Goal: Task Accomplishment & Management: Manage account settings

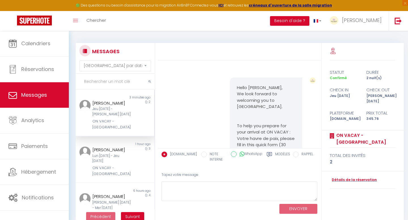
select select "message"
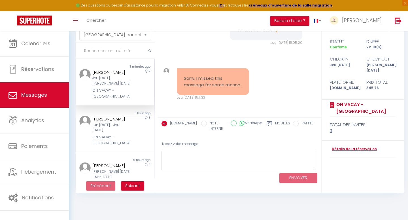
scroll to position [3160, 0]
click at [213, 158] on textarea at bounding box center [239, 161] width 156 height 20
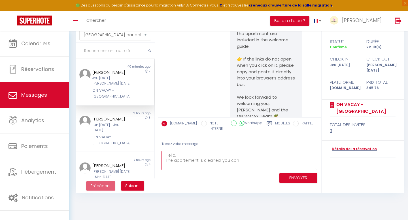
scroll to position [2496, 0]
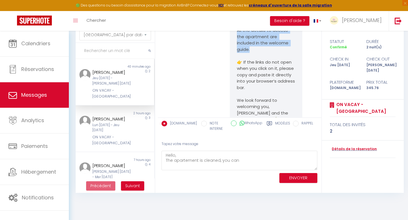
drag, startPoint x: 237, startPoint y: 42, endPoint x: 282, endPoint y: 100, distance: 73.0
click at [282, 100] on pre "We are delighted to share with you our welcome guide, where you will find usefu…" at bounding box center [266, 21] width 58 height 204
copy pre "Here is the link with your Keynest code to present to the shopkeeper in order t…"
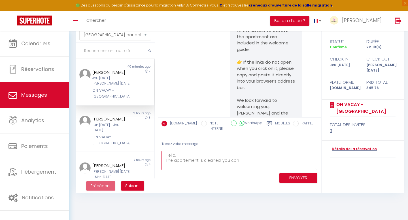
click at [240, 163] on textarea "Hello, The apartement is cleaned, you can" at bounding box center [239, 161] width 156 height 20
paste textarea "Here is the link with your Keynest code to present to the shopkeeper in order t…"
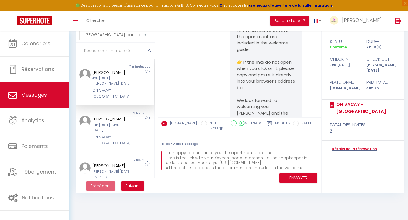
scroll to position [12, 0]
click at [284, 154] on textarea "Hello, I'm happy to announce you the apartment is cleaned. Here is the link wit…" at bounding box center [239, 161] width 156 height 20
click at [303, 162] on textarea "Hello, I'm happy to announce you the apartment is cleaned, so you can collect y…" at bounding box center [239, 161] width 156 height 20
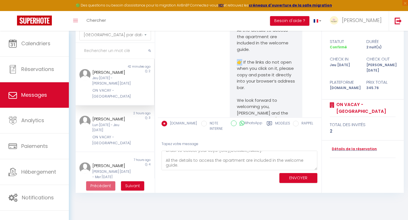
drag, startPoint x: 241, startPoint y: 114, endPoint x: 237, endPoint y: 114, distance: 4.5
click at [237, 114] on div "We are delighted to share with you our welcome guide, where you will find usefu…" at bounding box center [266, 21] width 72 height 218
copy pre "👉"
click at [165, 166] on textarea "Hello, I'm happy to announce you the apartment is cleaned, so you can collect y…" at bounding box center [239, 161] width 156 height 20
paste textarea "👉"
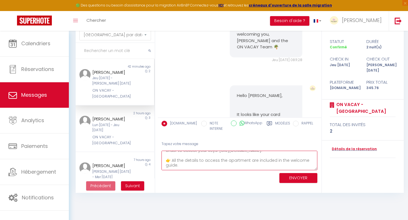
scroll to position [2574, 0]
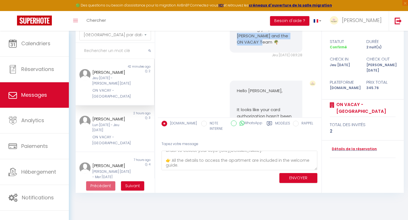
drag, startPoint x: 272, startPoint y: 93, endPoint x: 237, endPoint y: 88, distance: 36.1
copy pre "[PERSON_NAME] and the ON VACAY Team 🌴"
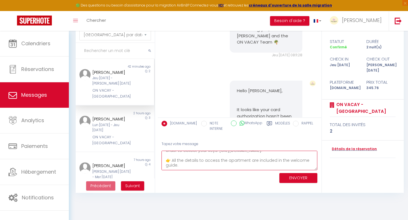
click at [216, 166] on textarea "Hello, I'm happy to announce you the apartment is cleaned, so you can collect y…" at bounding box center [239, 161] width 156 height 20
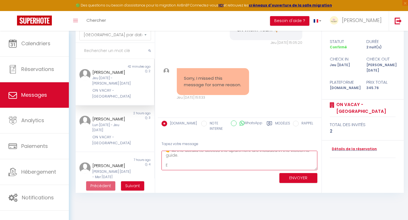
scroll to position [3128, 0]
drag, startPoint x: 273, startPoint y: 66, endPoint x: 235, endPoint y: 56, distance: 39.0
copy pre "Yours sincerely, [PERSON_NAME] and the ON VACAY Team 🌴"
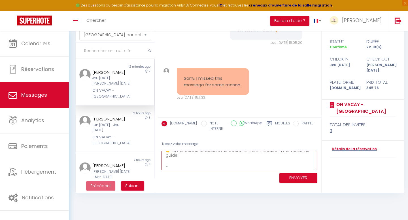
drag, startPoint x: 171, startPoint y: 169, endPoint x: 164, endPoint y: 169, distance: 7.1
click at [164, 169] on textarea "Hello, I'm happy to announce you the apartment is cleaned, so you can collect y…" at bounding box center [239, 161] width 156 height 20
drag, startPoint x: 170, startPoint y: 166, endPoint x: 164, endPoint y: 166, distance: 6.2
click at [164, 166] on textarea "Hello, I'm happy to announce you the apartment is cleaned, so you can collect y…" at bounding box center [239, 161] width 156 height 20
paste textarea "Yours sincerely, [PERSON_NAME] and the ON VACAY Team 🌴"
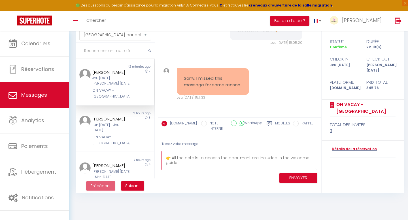
scroll to position [35, 0]
click at [177, 166] on textarea "Hello, I'm happy to announce you the apartment is cleaned, so you can collect y…" at bounding box center [239, 161] width 156 height 20
type textarea "Hello, I'm happy to announce you the apartment is cleaned, so you can collect y…"
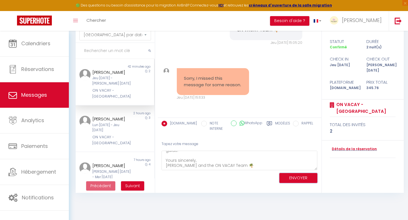
click at [297, 178] on button "ENVOYER" at bounding box center [298, 178] width 38 height 10
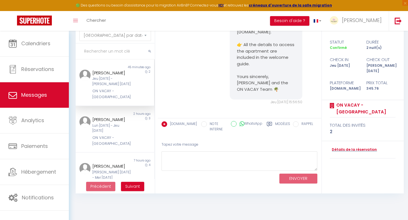
scroll to position [3267, 0]
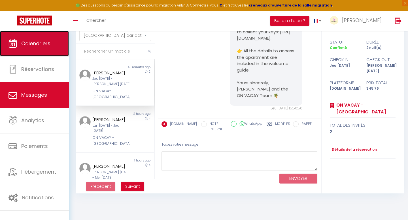
click at [42, 49] on link "Calendriers" at bounding box center [34, 43] width 69 height 25
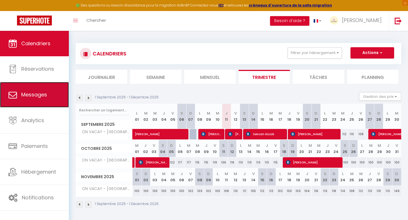
click at [38, 91] on span "Messages" at bounding box center [34, 94] width 26 height 7
select select "message"
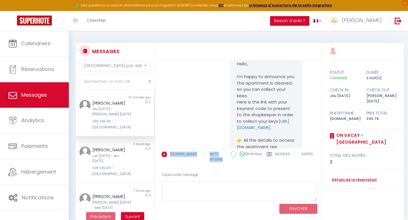
scroll to position [3227, 0]
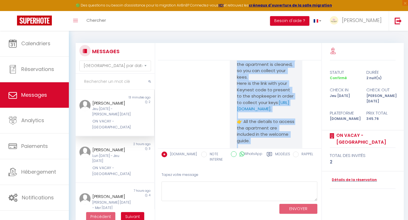
drag, startPoint x: 272, startPoint y: 131, endPoint x: 232, endPoint y: 103, distance: 49.0
click at [232, 103] on div "Hello, I'm happy to announce you the apartment is cleaned, so you can collect y…" at bounding box center [266, 106] width 72 height 142
copy pre "Hello, I'm happy to announce you the apartment is cleaned, so you can collect y…"
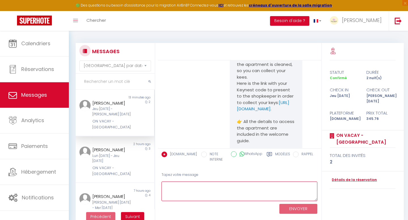
click at [189, 191] on textarea at bounding box center [239, 192] width 156 height 20
paste textarea "Hello, I'm happy to announce you the apartment is cleaned, so you can collect y…"
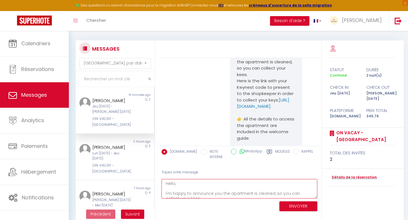
scroll to position [4, 0]
click at [181, 195] on textarea "Hello, I'm happy to announce you the apartment is cleaned, so you can collect y…" at bounding box center [239, 189] width 156 height 20
type textarea "Hello, I'm happy to announce you the apartment is cleaned, so you can collect y…"
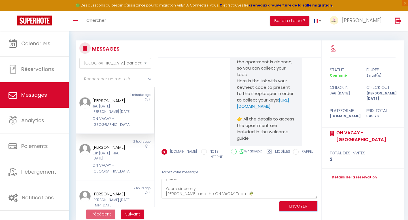
click at [293, 206] on button "ENVOYER" at bounding box center [298, 207] width 38 height 10
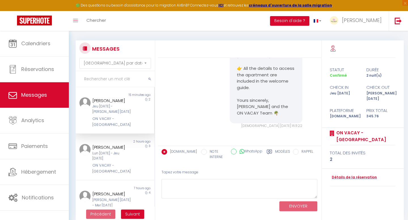
scroll to position [3454, 0]
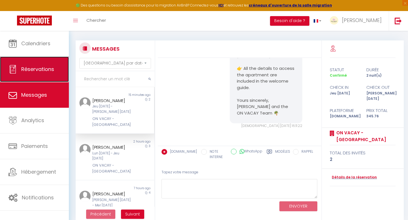
click at [46, 76] on link "Réservations" at bounding box center [34, 69] width 69 height 25
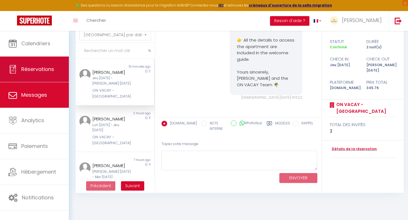
select select "not_cancelled"
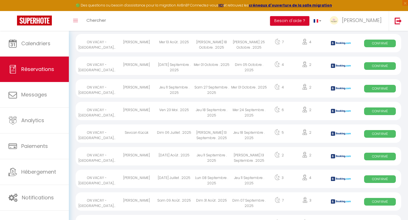
scroll to position [344, 0]
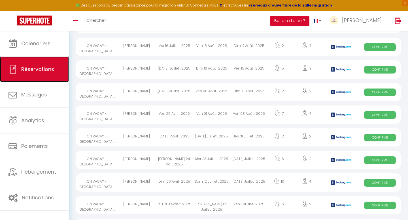
click at [47, 77] on link "Réservations" at bounding box center [34, 69] width 69 height 25
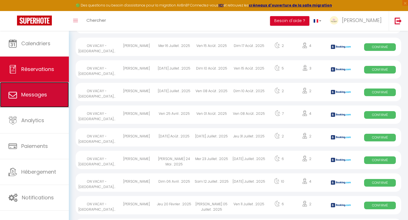
click at [44, 97] on span "Messages" at bounding box center [34, 94] width 26 height 7
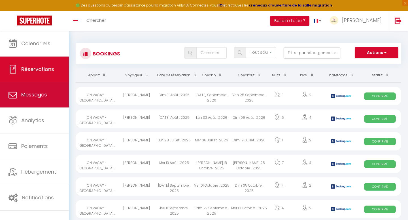
select select "message"
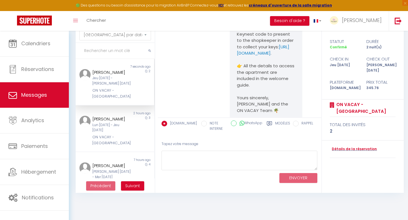
scroll to position [3423, 0]
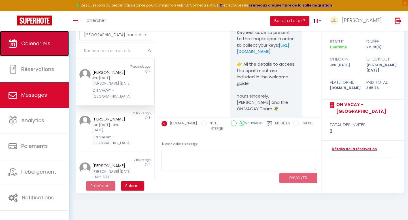
click at [25, 48] on link "Calendriers" at bounding box center [34, 43] width 69 height 25
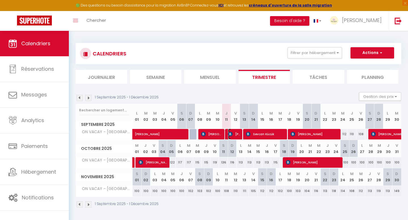
click at [231, 133] on img at bounding box center [230, 134] width 5 height 5
select select "OK"
select select "KO"
select select "0"
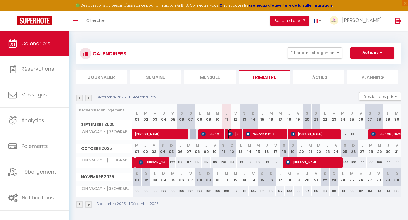
select select "1"
select select
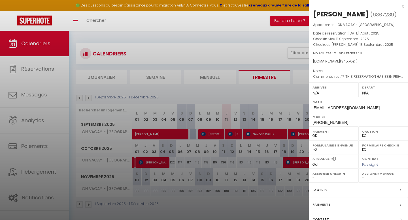
click at [402, 5] on div "x" at bounding box center [356, 6] width 95 height 7
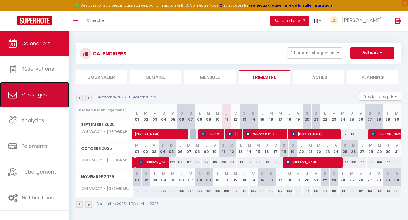
click at [31, 97] on span "Messages" at bounding box center [34, 94] width 26 height 7
select select "message"
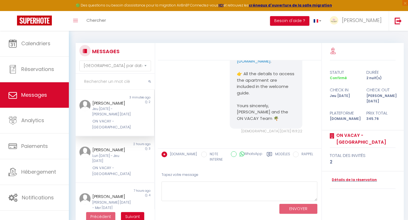
scroll to position [3451, 0]
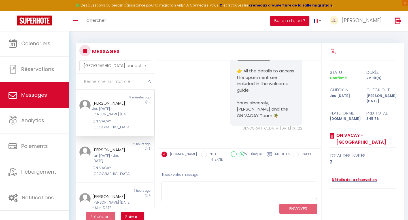
click at [258, 61] on link "[URL][DOMAIN_NAME]" at bounding box center [263, 55] width 52 height 12
click at [248, 61] on link "[URL][DOMAIN_NAME]" at bounding box center [263, 55] width 52 height 12
click at [260, 61] on link "[URL][DOMAIN_NAME]" at bounding box center [263, 55] width 52 height 12
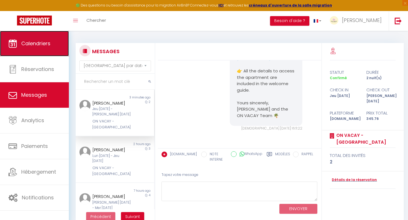
click at [41, 46] on span "Calendriers" at bounding box center [35, 43] width 29 height 7
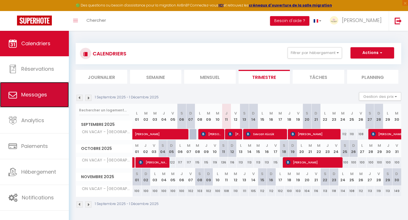
click at [40, 96] on span "Messages" at bounding box center [34, 94] width 26 height 7
select select "message"
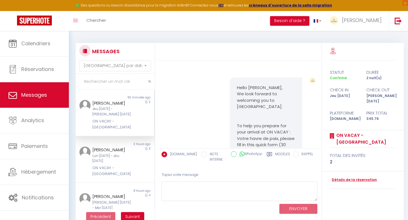
scroll to position [3530, 0]
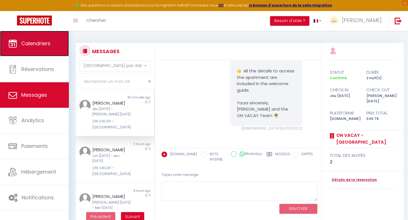
click at [45, 46] on span "Calendriers" at bounding box center [35, 43] width 29 height 7
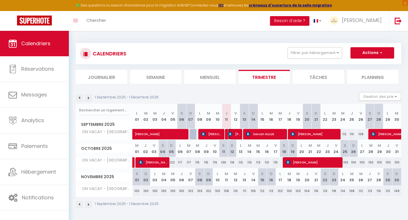
click at [234, 136] on span "[PERSON_NAME]" at bounding box center [234, 134] width 12 height 11
select select "OK"
select select "KO"
select select "0"
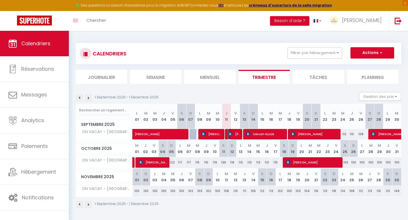
select select "1"
select select
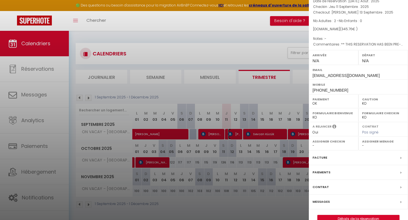
scroll to position [53, 0]
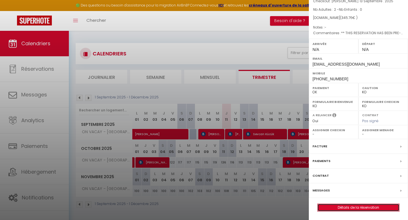
click at [345, 207] on link "Détails de la réservation" at bounding box center [359, 207] width 82 height 7
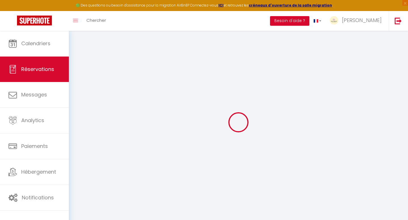
type input "[PERSON_NAME]"
type input "Damaskin"
type input "[EMAIL_ADDRESS][DOMAIN_NAME]"
type input "[PHONE_NUMBER]"
type input "."
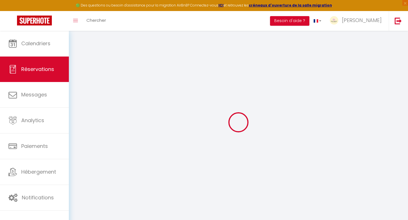
select select "CA"
type input "65.56"
type input "4.84"
select select "48477"
select select "1"
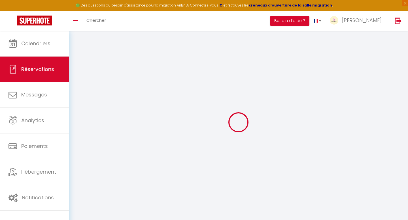
select select
type input "2"
select select "12"
select select
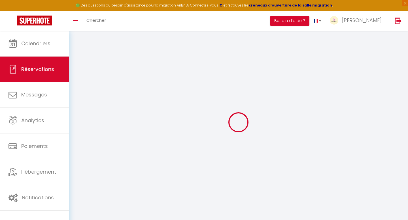
type input "267.82"
checkbox input "false"
type input "0"
select select "2"
type input "0"
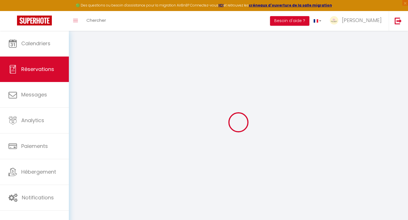
type input "0"
select select
select select "14"
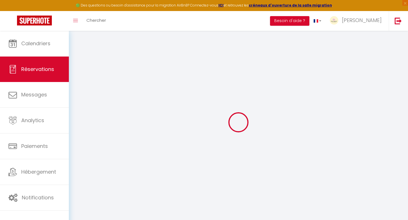
checkbox input "false"
select select
checkbox input "false"
select select
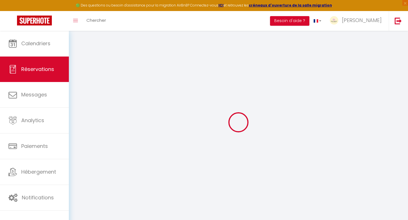
select select
checkbox input "false"
type Comments0 "** THIS RESERVATION HAS BEEN PRE-PAID ** Reservation has a cancellation grace p…"
type input "60"
type input "17.94"
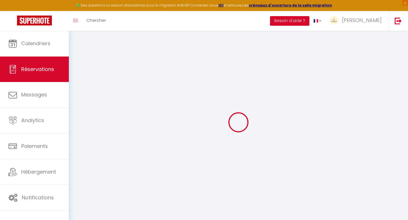
select select
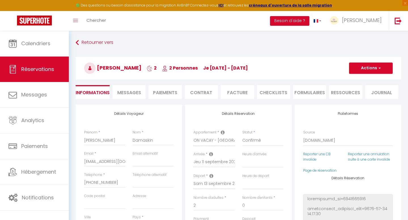
checkbox input "false"
select select
click at [280, 90] on li "CHECKLISTS" at bounding box center [273, 92] width 33 height 14
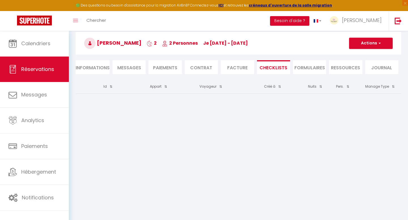
scroll to position [31, 0]
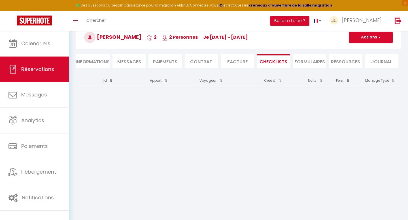
click at [98, 61] on li "Informations" at bounding box center [93, 61] width 34 height 14
select select
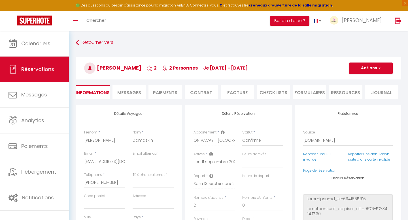
click at [122, 90] on span "Messages" at bounding box center [129, 93] width 24 height 7
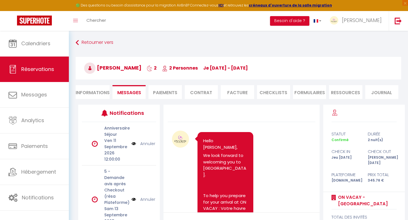
click at [166, 93] on li "Paiements" at bounding box center [164, 92] width 33 height 14
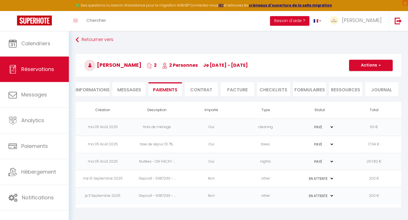
scroll to position [2, 0]
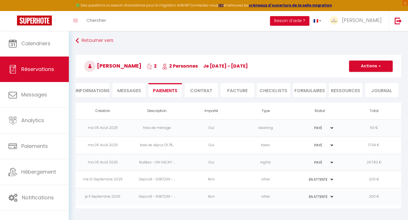
click at [206, 91] on li "Contrat" at bounding box center [201, 90] width 33 height 14
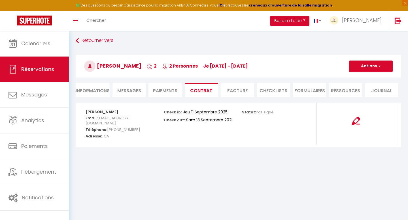
click at [232, 92] on li "Facture" at bounding box center [237, 90] width 33 height 14
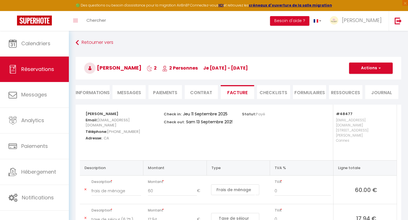
click at [277, 95] on li "CHECKLISTS" at bounding box center [273, 92] width 33 height 14
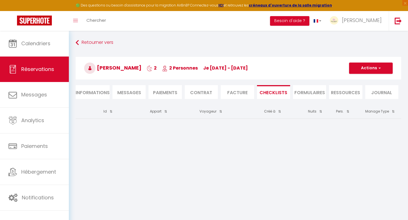
click at [302, 96] on li "FORMULAIRES" at bounding box center [309, 92] width 33 height 14
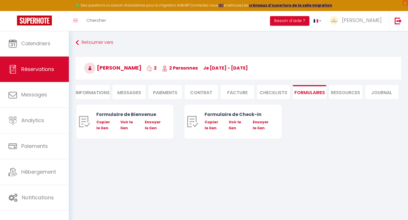
click at [337, 92] on li "Ressources" at bounding box center [345, 92] width 33 height 14
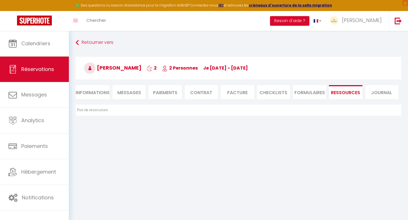
click at [377, 93] on li "Journal" at bounding box center [381, 92] width 33 height 14
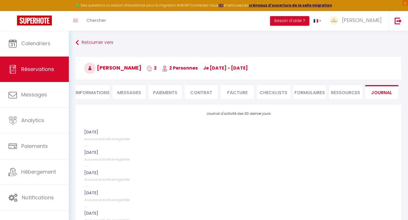
click at [91, 93] on li "Informations" at bounding box center [93, 92] width 34 height 14
select select
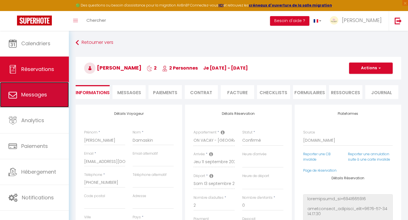
click at [36, 97] on span "Messages" at bounding box center [34, 94] width 26 height 7
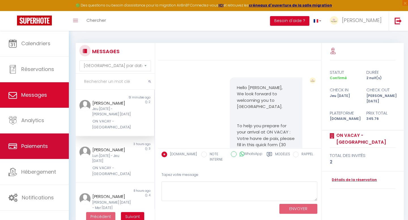
scroll to position [3530, 0]
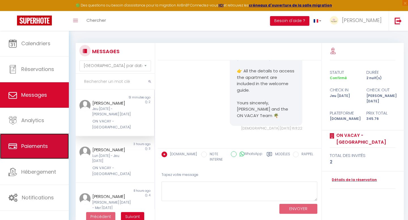
click at [38, 145] on span "Paiements" at bounding box center [34, 146] width 27 height 7
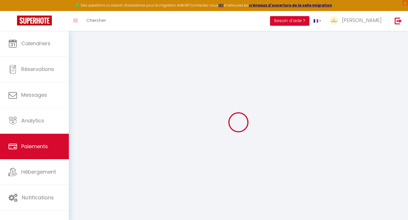
select select "2"
select select "0"
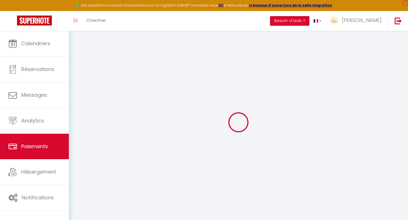
select select "0"
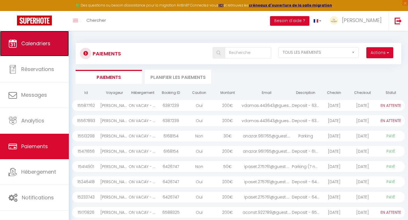
click at [40, 49] on link "Calendriers" at bounding box center [34, 43] width 69 height 25
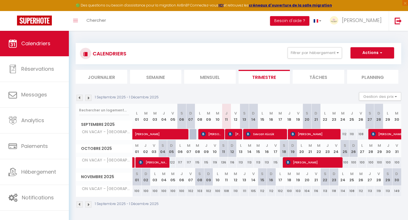
click at [307, 77] on li "Tâches" at bounding box center [319, 77] width 52 height 14
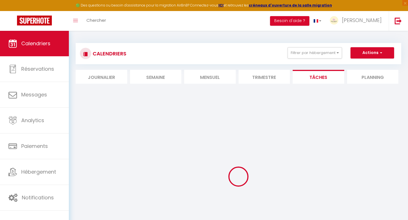
select select
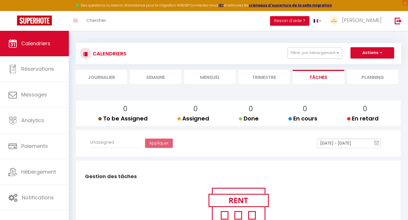
click at [361, 80] on li "Planning" at bounding box center [373, 77] width 52 height 14
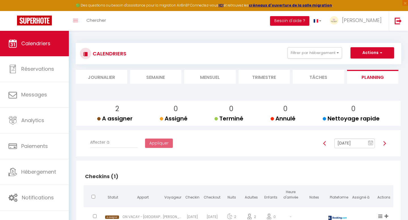
click at [116, 79] on li "Journalier" at bounding box center [102, 77] width 52 height 14
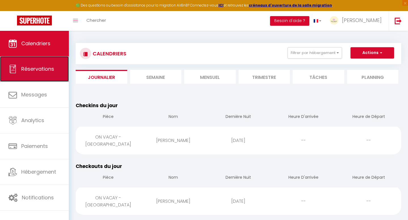
click at [45, 76] on link "Réservations" at bounding box center [34, 68] width 69 height 25
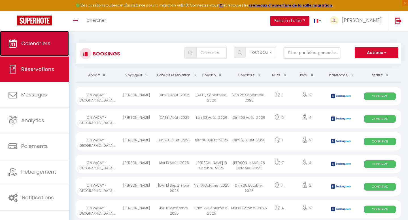
click at [54, 45] on link "Calendriers" at bounding box center [34, 43] width 69 height 25
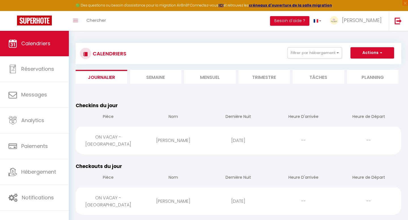
click at [206, 77] on li "Mensuel" at bounding box center [210, 77] width 52 height 14
select select
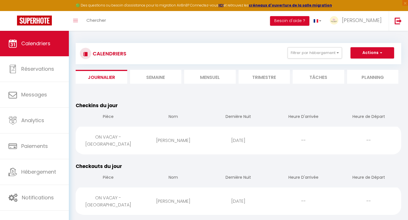
select select
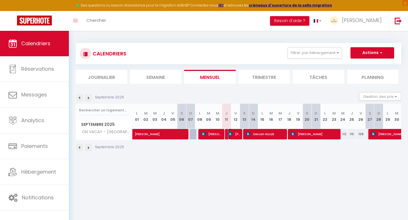
click at [231, 133] on img at bounding box center [230, 134] width 5 height 5
select select "OK"
select select "KO"
select select "0"
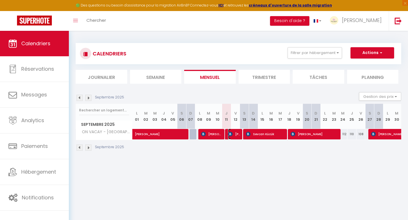
select select "1"
select select
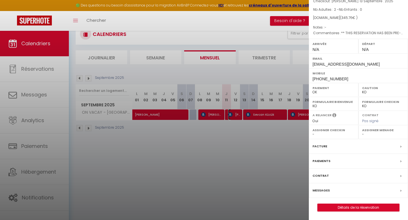
scroll to position [31, 0]
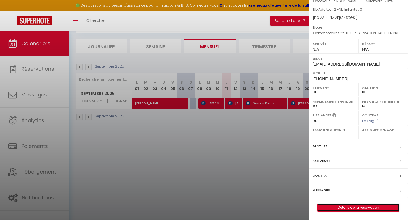
click at [342, 207] on link "Détails de la réservation" at bounding box center [359, 207] width 82 height 7
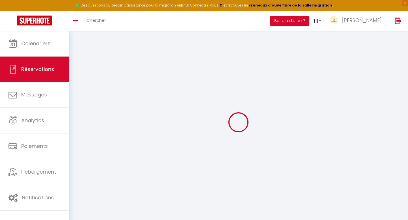
type input "[PERSON_NAME]"
type input "Damaskin"
type input "[EMAIL_ADDRESS][DOMAIN_NAME]"
type input "[PHONE_NUMBER]"
type input "."
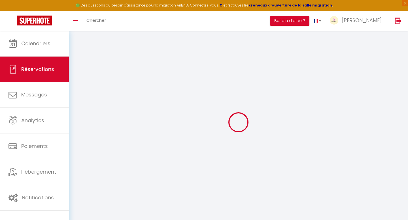
select select "CA"
type input "65.56"
type input "4.84"
select select "48477"
select select "1"
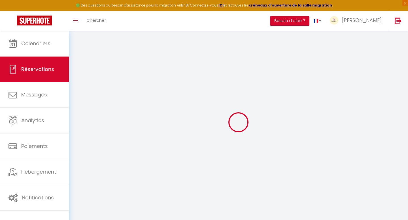
select select
type input "2"
select select "12"
select select
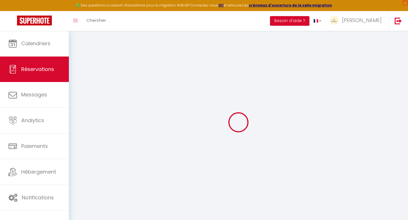
type input "267.82"
checkbox input "false"
type input "0"
select select "2"
type input "0"
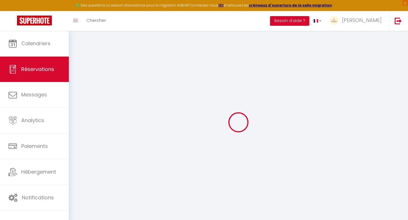
type input "0"
select select
select select "14"
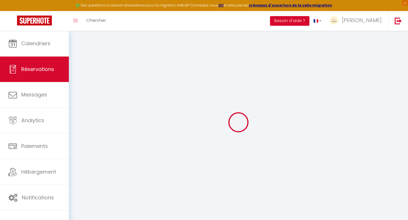
checkbox input "false"
select select
checkbox input "false"
select select
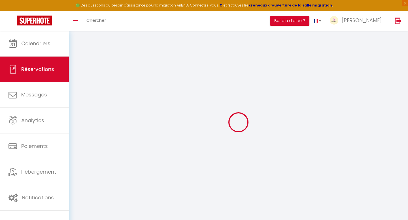
select select
checkbox input "false"
type Comments0 "** THIS RESERVATION HAS BEEN PRE-PAID ** Reservation has a cancellation grace p…"
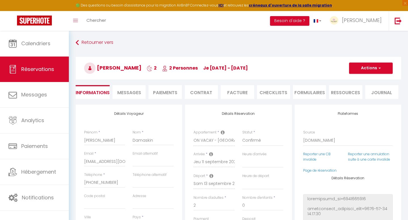
type input "60"
type input "17.94"
select select
checkbox input "false"
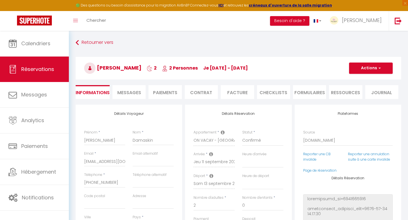
select select
click at [269, 88] on li "CHECKLISTS" at bounding box center [273, 92] width 33 height 14
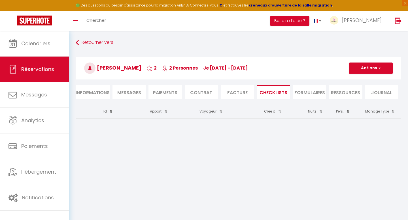
click at [96, 92] on li "Informations" at bounding box center [93, 92] width 34 height 14
select select
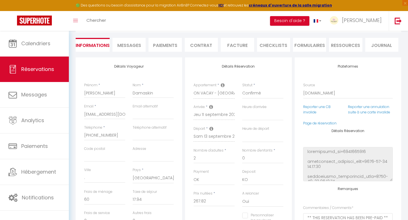
scroll to position [212, 0]
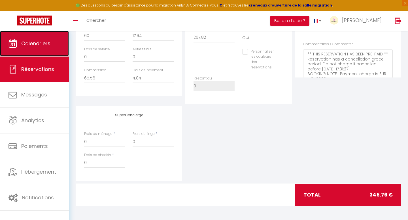
click at [33, 44] on span "Calendriers" at bounding box center [35, 43] width 29 height 7
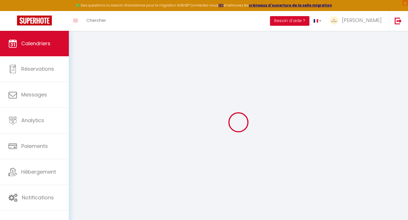
select select
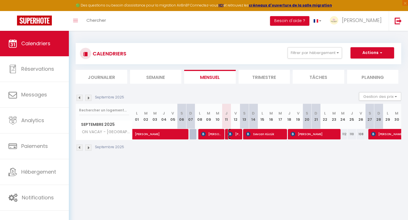
click at [230, 132] on img at bounding box center [230, 134] width 5 height 5
select select "OK"
select select "KO"
select select "0"
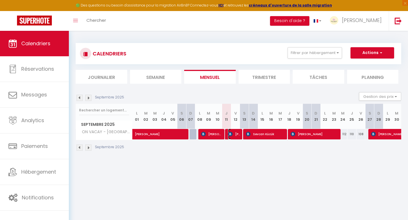
select select "1"
select select
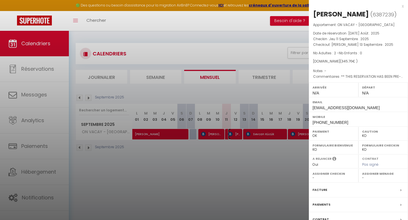
scroll to position [53, 0]
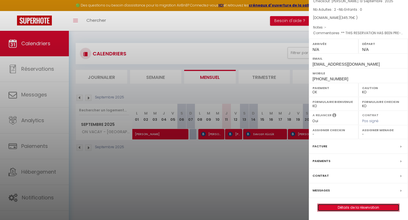
click at [332, 206] on link "Détails de la réservation" at bounding box center [359, 207] width 82 height 7
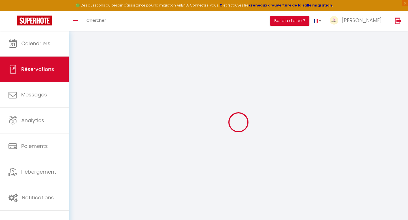
select select
checkbox input "false"
type Comments0 "** THIS RESERVATION HAS BEEN PRE-PAID ** Reservation has a cancellation grace p…"
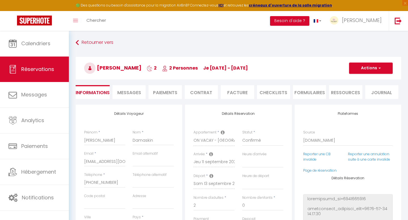
type input "60"
type input "17.94"
select select
checkbox input "false"
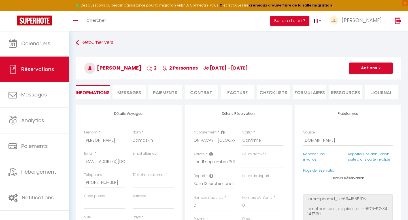
select select
click at [275, 93] on li "CHECKLISTS" at bounding box center [273, 92] width 33 height 14
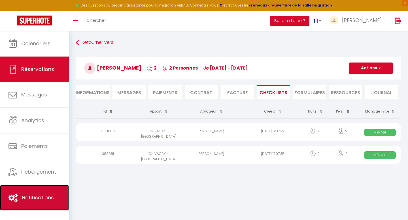
click at [31, 191] on link "Notifications" at bounding box center [34, 197] width 69 height 25
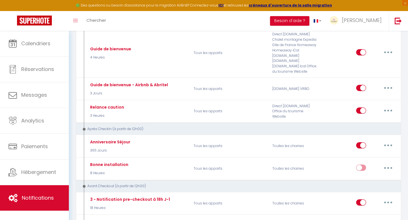
scroll to position [212, 0]
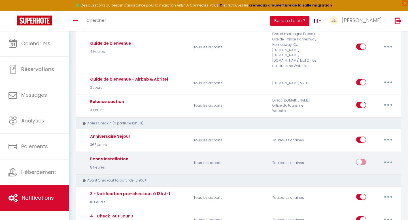
click at [384, 162] on button "button" at bounding box center [388, 162] width 16 height 9
click at [367, 171] on link "Editer" at bounding box center [373, 176] width 42 height 10
type input "Bonne installation"
select select "3"
select select "8 Heures"
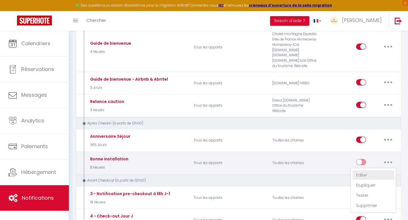
select select "if_deposit_is_paid"
checkbox input "true"
checkbox input "false"
radio input "true"
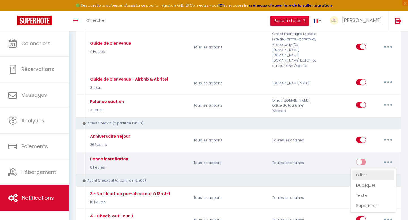
type input "[RENTAL:NAME] - Bienvenue à l’appartement 🌴"
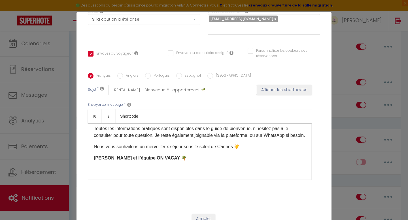
scroll to position [96, 0]
click at [341, 61] on div "Modifier la notification × Titre * Bonne installation Pour cet hébergement Séle…" at bounding box center [204, 110] width 408 height 220
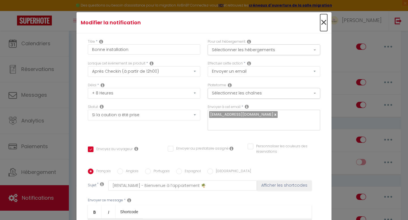
click at [324, 22] on span "×" at bounding box center [323, 22] width 7 height 17
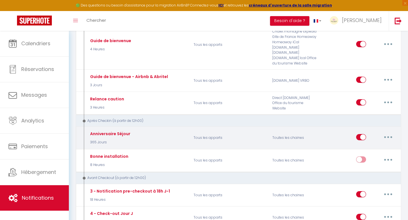
scroll to position [217, 0]
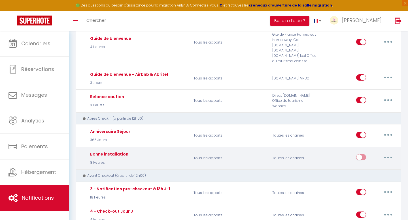
click at [364, 155] on input "checkbox" at bounding box center [361, 158] width 10 height 8
checkbox input "true"
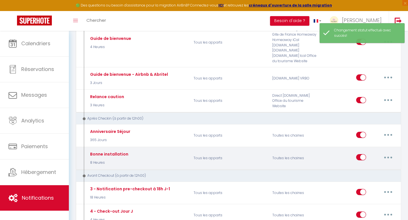
click at [386, 156] on button "button" at bounding box center [388, 157] width 16 height 9
click at [368, 166] on link "Editer" at bounding box center [373, 171] width 42 height 10
checkbox input "true"
checkbox input "false"
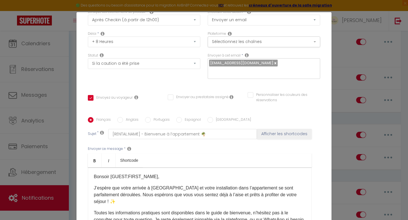
scroll to position [94, 0]
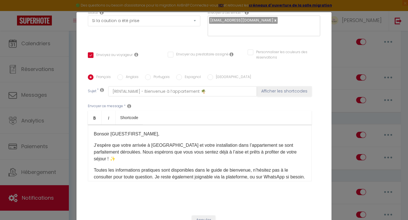
click at [120, 75] on input "Anglais" at bounding box center [120, 78] width 6 height 6
radio input "true"
checkbox input "true"
checkbox input "false"
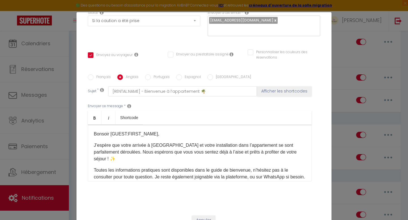
type input "[RENTAL:NAME] - Welcome to the Apartment 🌴"
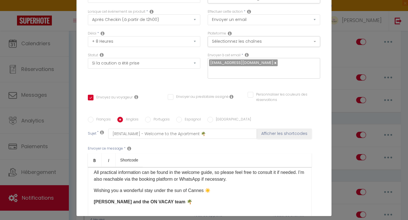
scroll to position [0, 0]
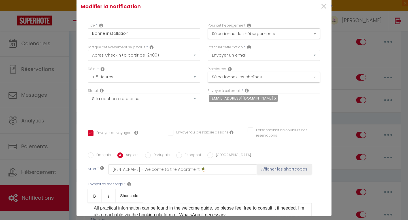
click at [209, 153] on input "[GEOGRAPHIC_DATA]" at bounding box center [210, 156] width 6 height 6
radio input "true"
checkbox input "true"
checkbox input "false"
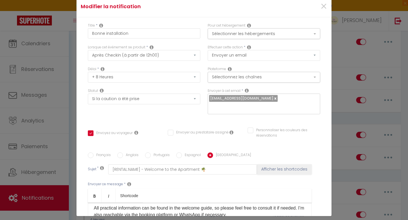
type input "[RENTAL:NAME] - Benvenuti all’Appartamento 🌴"
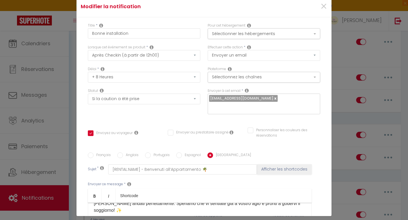
click at [180, 153] on input "Espagnol" at bounding box center [179, 156] width 6 height 6
radio input "true"
checkbox input "true"
checkbox input "false"
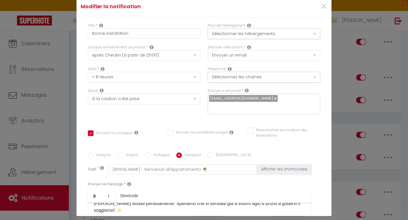
type input "[RENTAL:NAME] - Bienvenido al Apartamento 🌴"
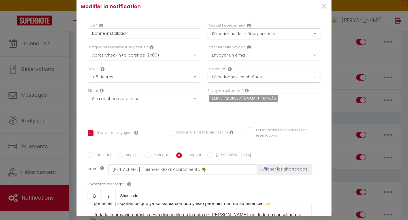
click at [147, 153] on input "Portugais" at bounding box center [148, 156] width 6 height 6
radio input "true"
checkbox input "true"
checkbox input "false"
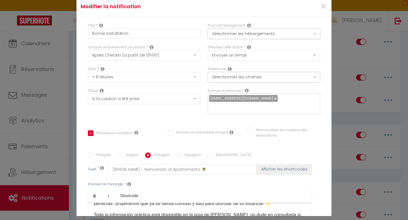
type input "[RENTAL:NAME] - Bem-vindo ao Apartamento 🌴"
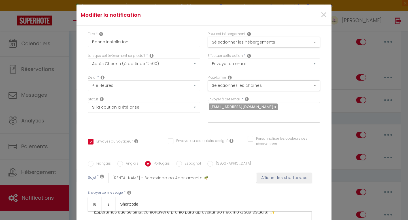
scroll to position [0, 0]
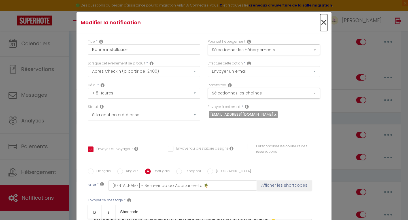
click at [323, 24] on span "×" at bounding box center [323, 22] width 7 height 17
